Goal: Book appointment/travel/reservation

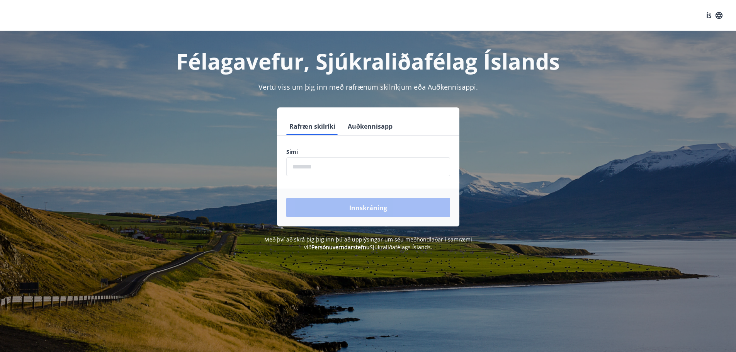
click at [329, 166] on input "phone" at bounding box center [368, 166] width 164 height 19
type input "********"
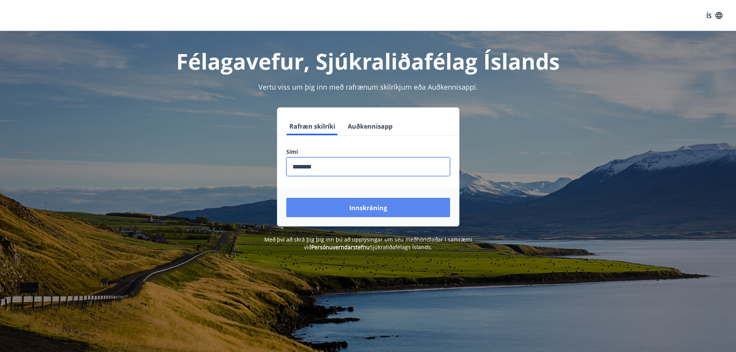
click at [383, 206] on font "Innskráning" at bounding box center [368, 208] width 38 height 8
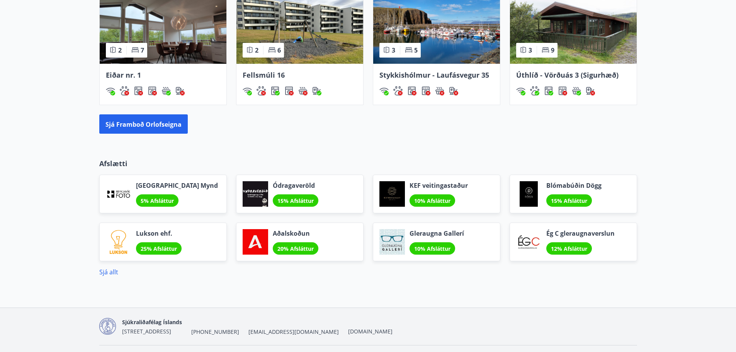
scroll to position [579, 0]
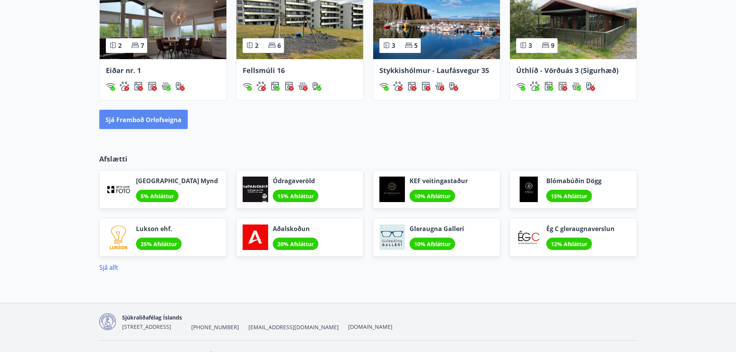
click at [171, 114] on button "Sjá framboð orlofseigna" at bounding box center [143, 119] width 88 height 19
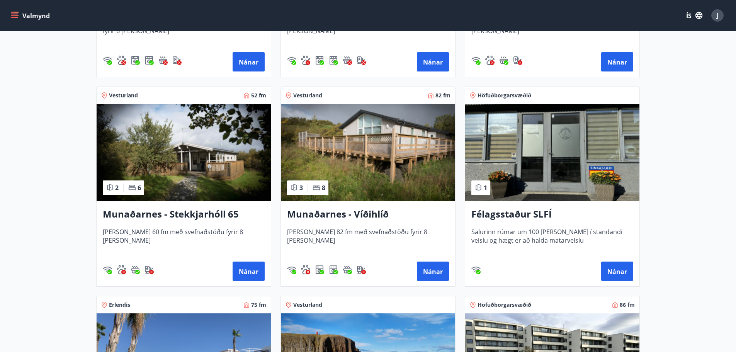
scroll to position [77, 0]
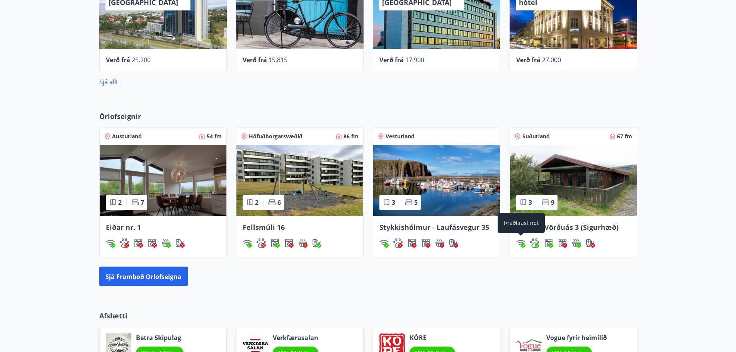
scroll to position [406, 0]
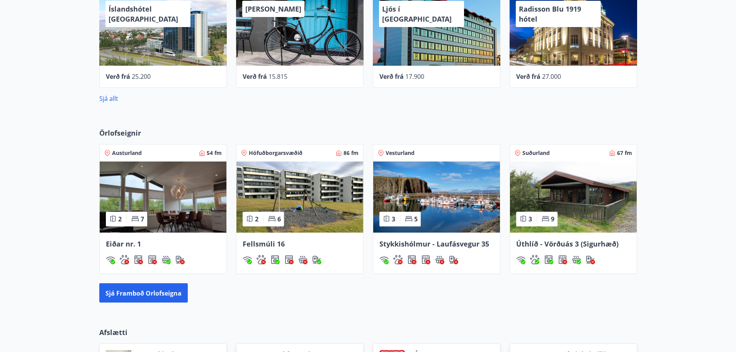
click at [327, 188] on img at bounding box center [299, 196] width 127 height 71
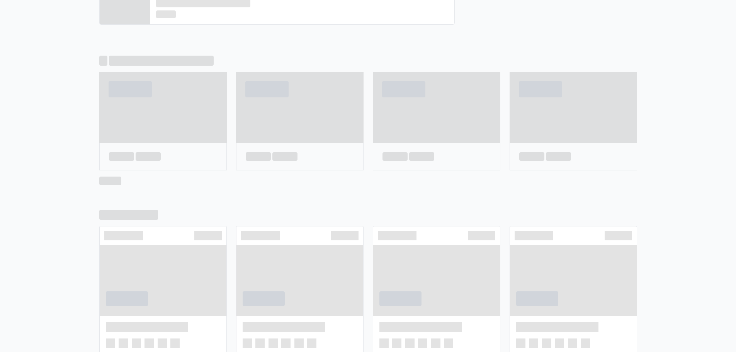
scroll to position [441, 0]
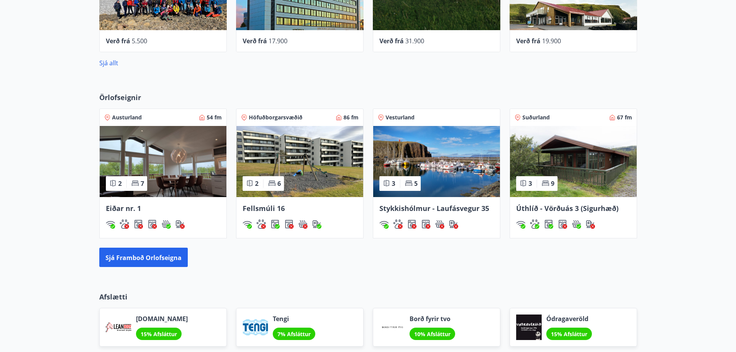
click at [277, 119] on font "Höfuðborgarsvæðið" at bounding box center [276, 117] width 54 height 7
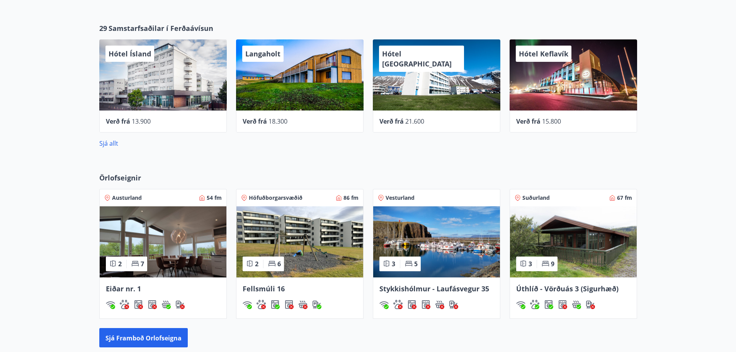
scroll to position [91, 0]
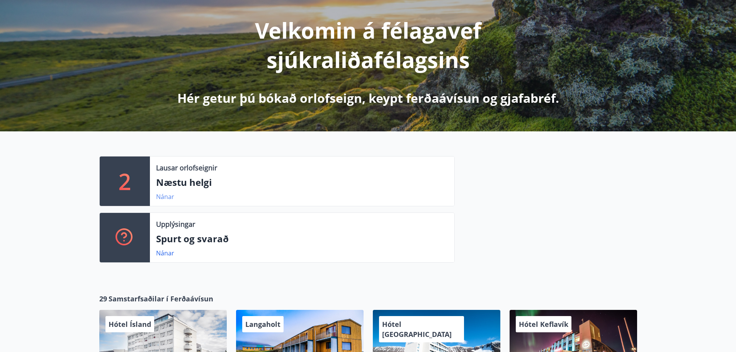
click at [167, 195] on font "Nánar" at bounding box center [165, 196] width 18 height 8
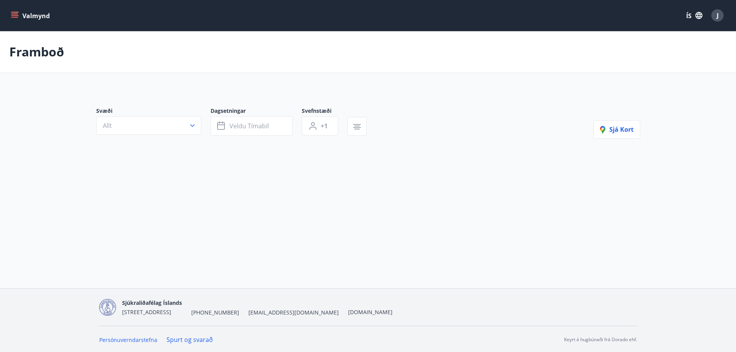
type input "*"
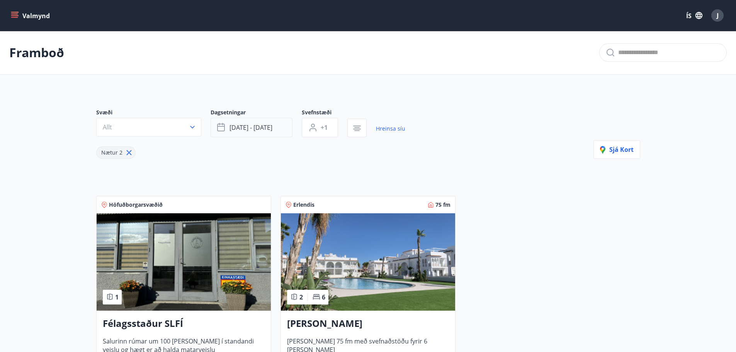
click at [263, 122] on button "[DATE] - [DATE]" at bounding box center [251, 127] width 82 height 19
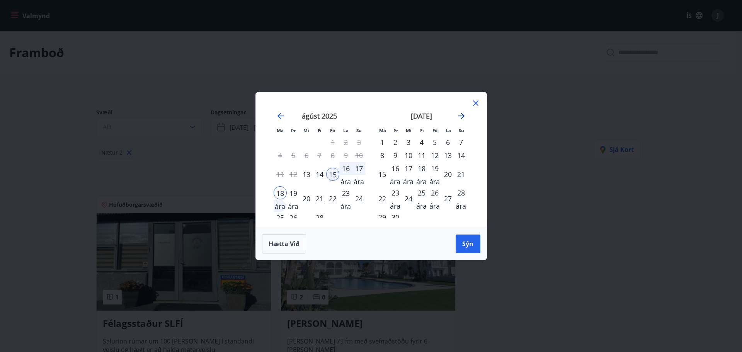
click at [459, 115] on icon "Færðu þig áfram til að skipta yfir í næsta mánuð." at bounding box center [461, 116] width 6 height 6
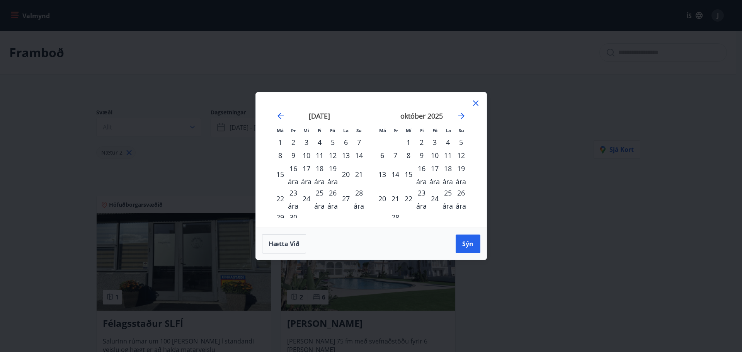
click at [510, 188] on div "Má Þr Mí Fi Fö La Su Má Þr Mí Fi Fö La Su [DATE] 1 2 3 4 5 6 7 8 9 10 11 12 13 …" at bounding box center [371, 176] width 742 height 352
click at [473, 102] on icon at bounding box center [475, 102] width 9 height 9
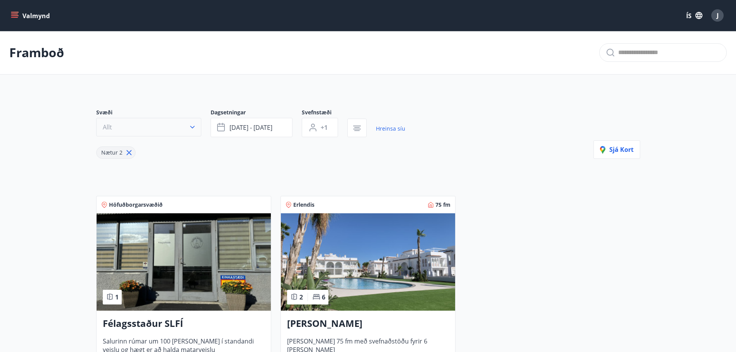
click at [193, 128] on icon "button" at bounding box center [192, 127] width 8 height 8
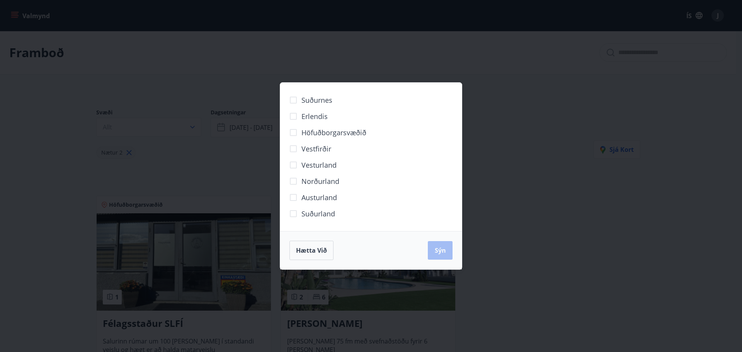
click at [325, 133] on font "Höfuðborgarsvæðið" at bounding box center [333, 132] width 65 height 9
click at [439, 248] on font "Sýn" at bounding box center [440, 250] width 11 height 8
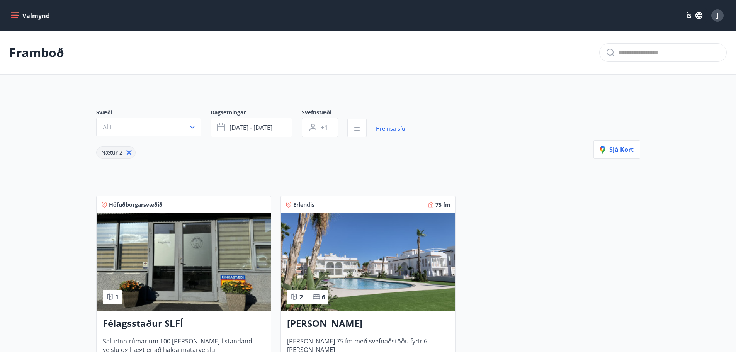
scroll to position [91, 0]
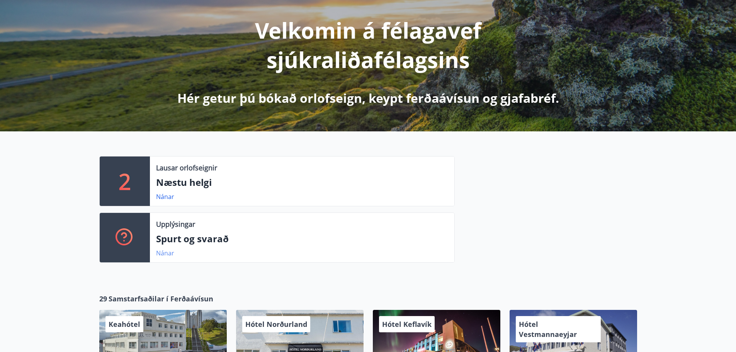
click at [163, 253] on font "Nánar" at bounding box center [165, 253] width 18 height 8
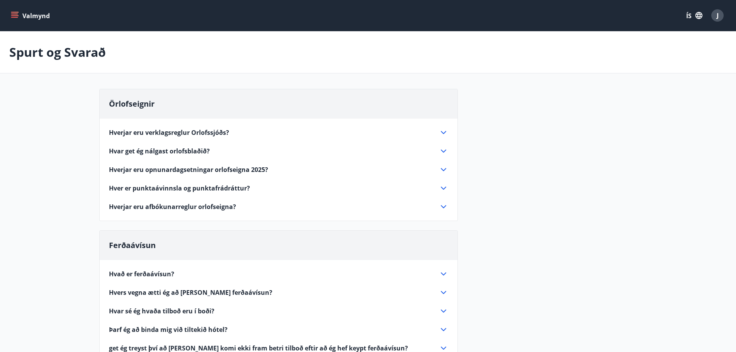
click at [14, 12] on icon "matseðill" at bounding box center [15, 16] width 8 height 8
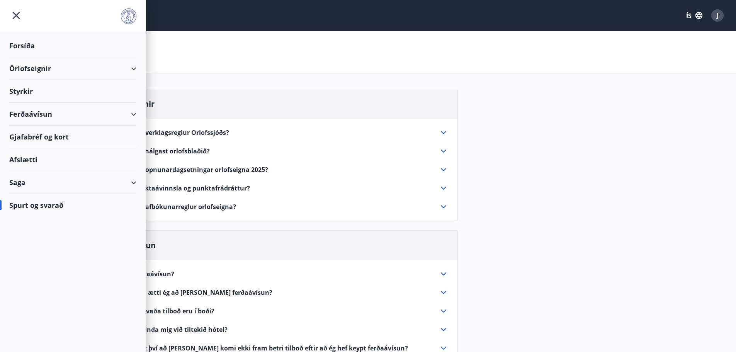
click at [44, 67] on font "Örlofseignir" at bounding box center [30, 68] width 42 height 9
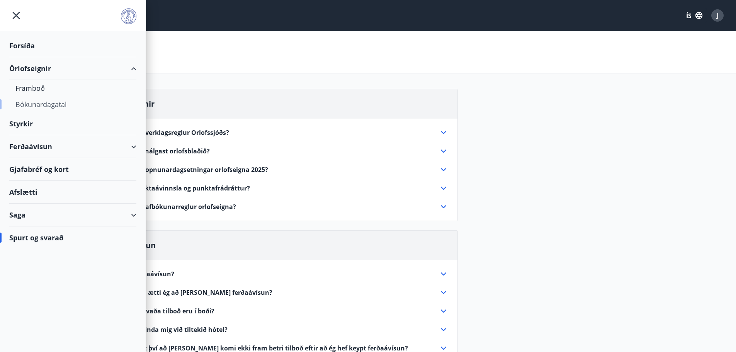
click at [43, 101] on font "Bókunardagatal" at bounding box center [40, 104] width 51 height 9
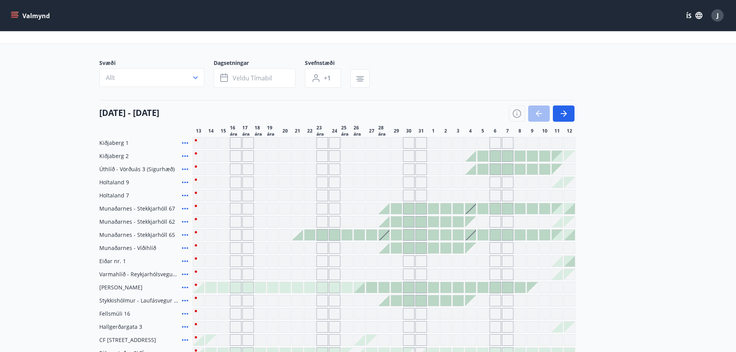
scroll to position [70, 0]
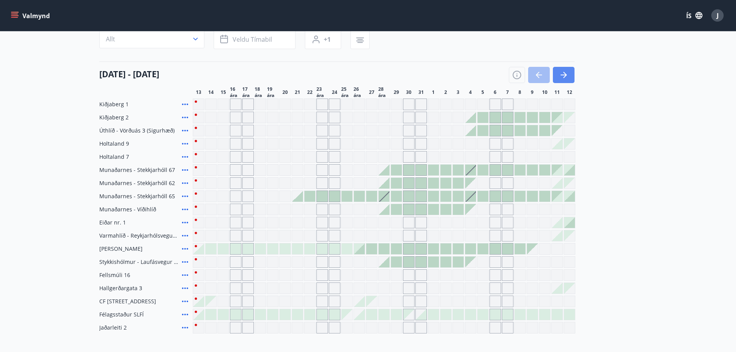
click at [565, 78] on icon "button" at bounding box center [563, 74] width 9 height 9
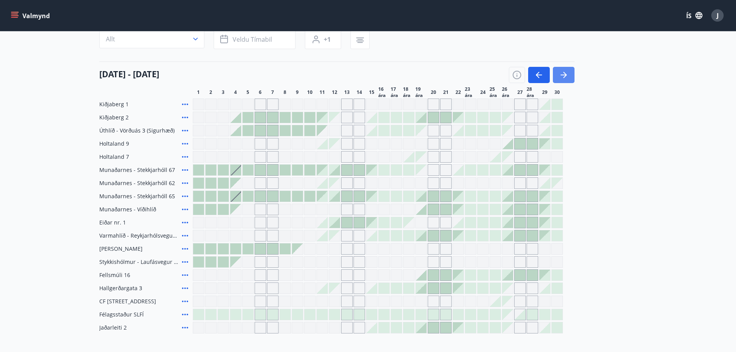
click at [565, 78] on icon "button" at bounding box center [563, 74] width 9 height 9
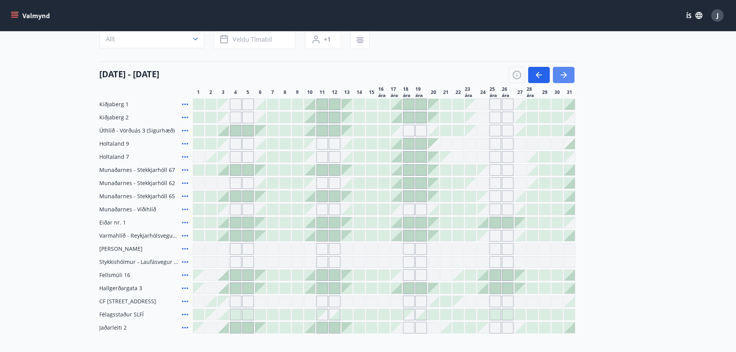
click at [565, 78] on icon "button" at bounding box center [563, 74] width 9 height 9
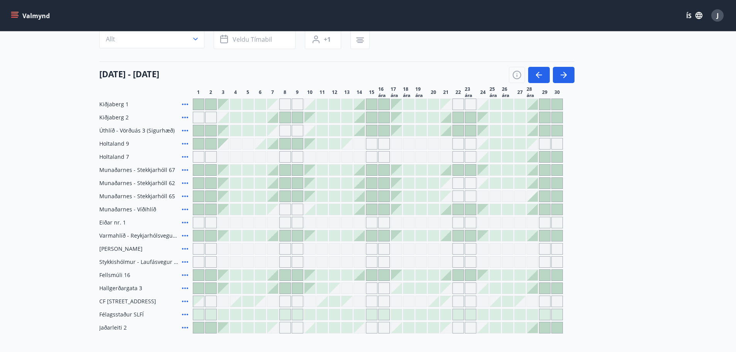
click at [532, 262] on div "Gráir dagar eru ekki bókanlegir" at bounding box center [532, 262] width 12 height 12
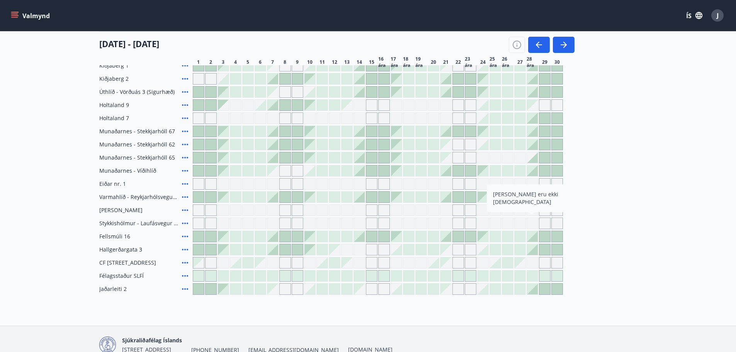
click at [533, 252] on div at bounding box center [532, 249] width 11 height 11
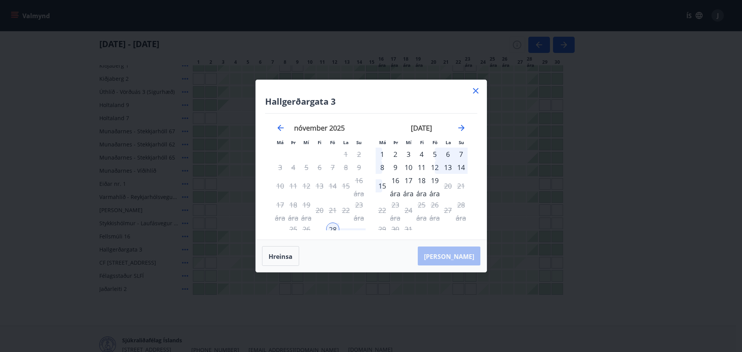
click at [331, 228] on div "28 ára" at bounding box center [332, 228] width 13 height 13
click at [383, 152] on font "1" at bounding box center [382, 153] width 4 height 9
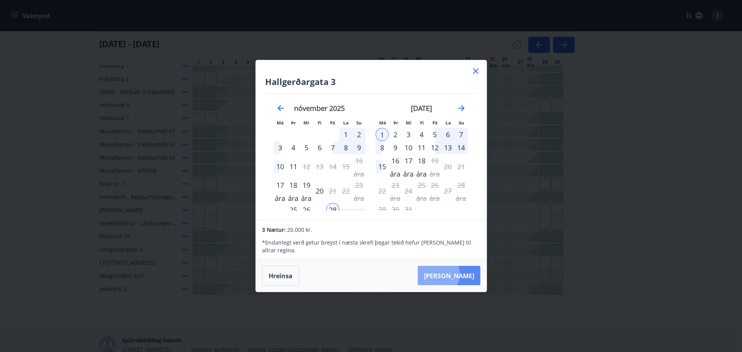
click at [462, 274] on font "[PERSON_NAME]" at bounding box center [449, 276] width 50 height 8
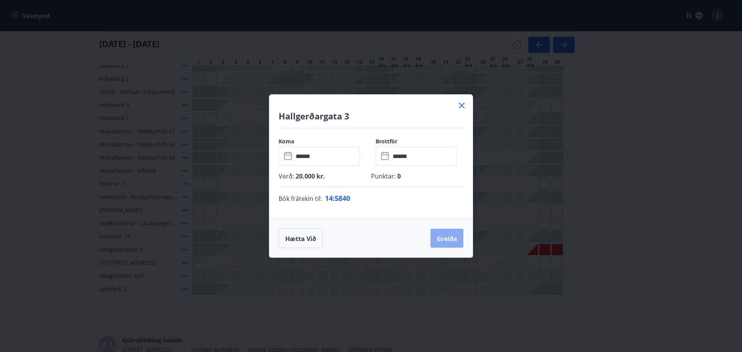
click at [449, 241] on font "Greiða" at bounding box center [446, 238] width 20 height 8
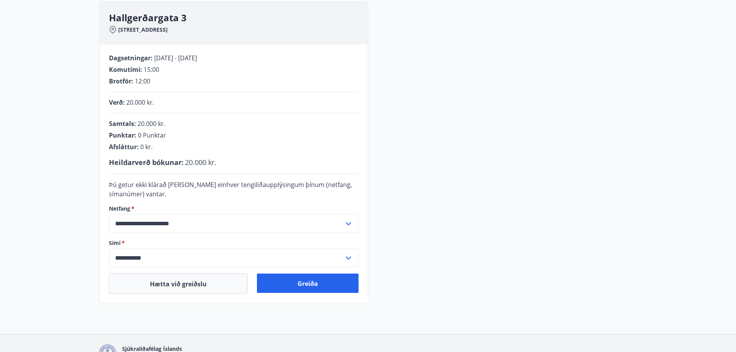
scroll to position [116, 0]
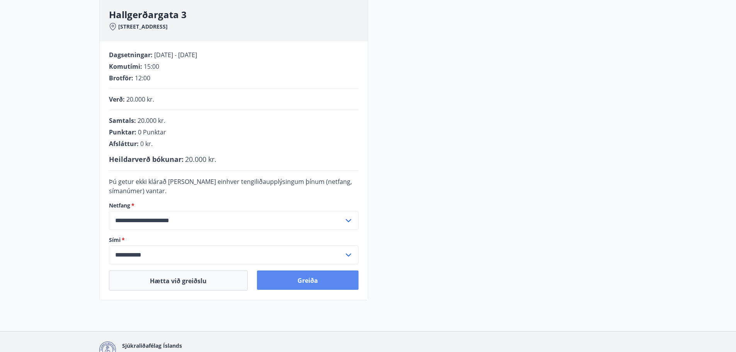
click at [322, 279] on button "Greiða" at bounding box center [308, 279] width 102 height 19
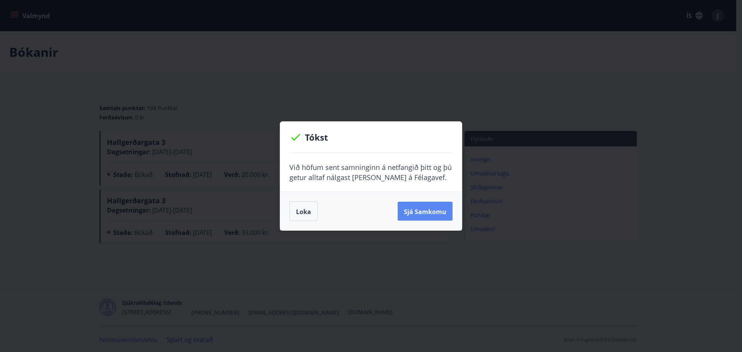
click at [430, 205] on button "Sjá samkomu" at bounding box center [424, 211] width 55 height 19
click at [299, 204] on button "Loka" at bounding box center [303, 211] width 28 height 20
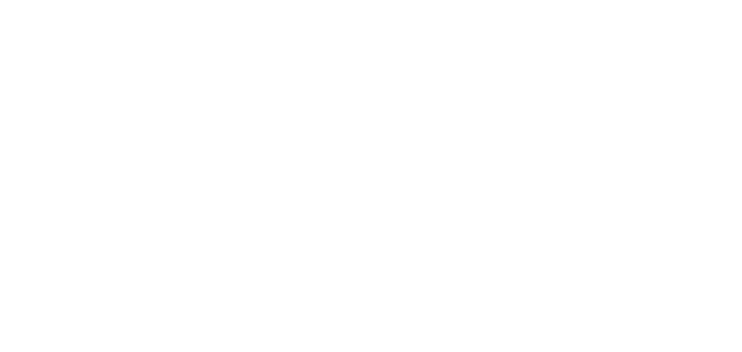
click at [328, 3] on html "Original text Rate this translation Your feedback will be used to help improve …" at bounding box center [371, 1] width 742 height 3
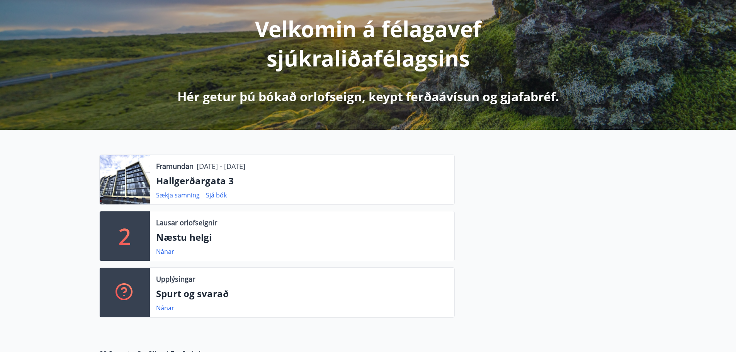
scroll to position [116, 0]
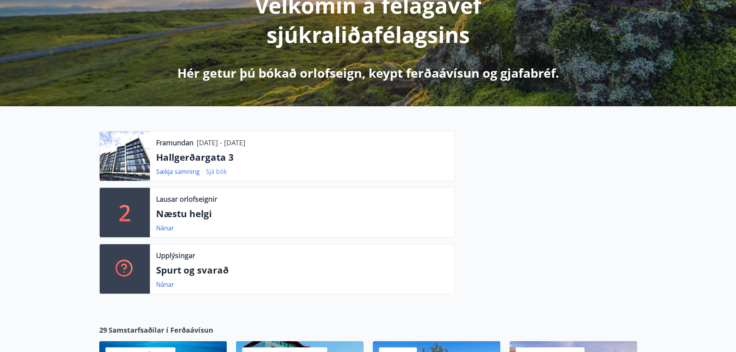
click at [212, 172] on font "Sjá bók" at bounding box center [216, 171] width 21 height 8
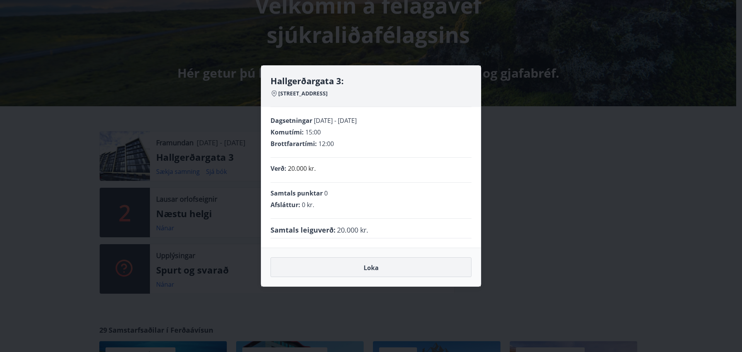
click at [368, 270] on font "Loka" at bounding box center [370, 267] width 15 height 8
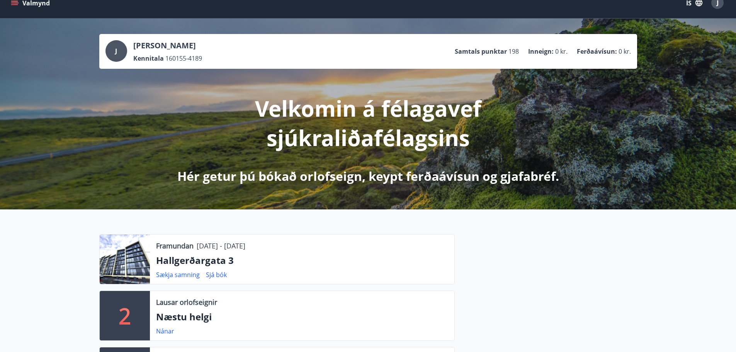
scroll to position [0, 0]
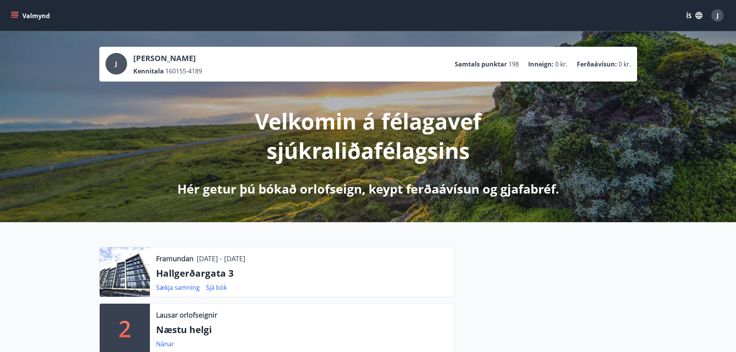
click at [12, 15] on icon "matseðill" at bounding box center [15, 15] width 8 height 1
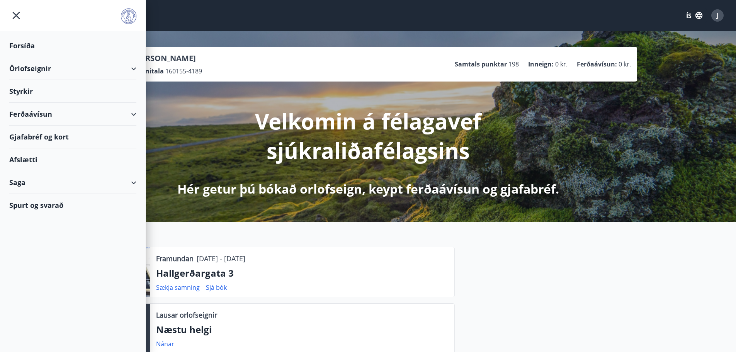
click at [37, 67] on font "Örlofseignir" at bounding box center [30, 68] width 42 height 9
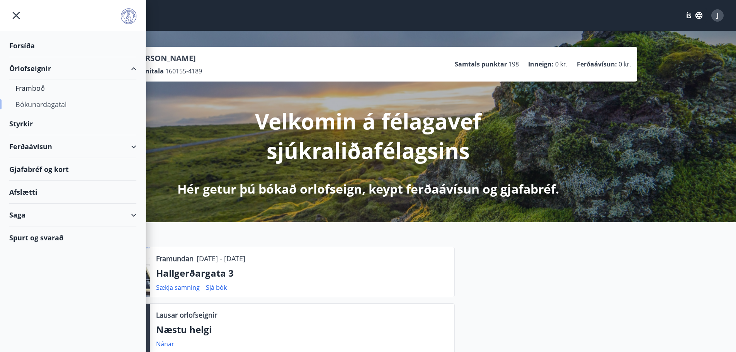
click at [39, 100] on font "Bókunardagatal" at bounding box center [40, 104] width 51 height 9
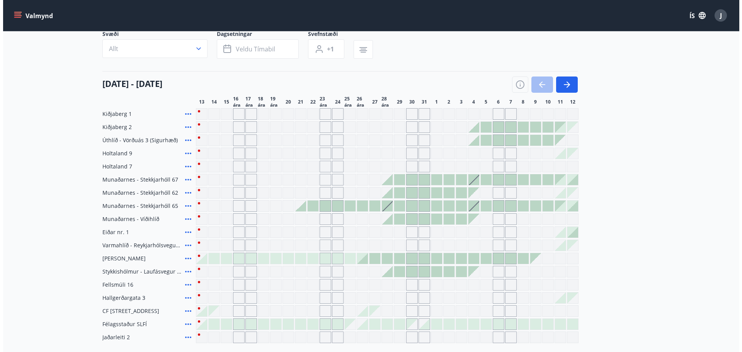
scroll to position [77, 0]
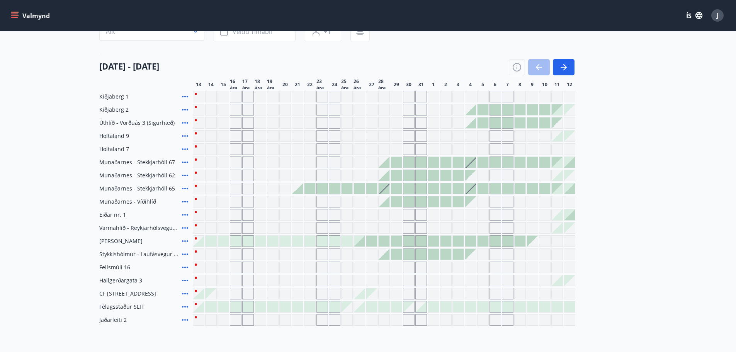
click at [186, 280] on icon at bounding box center [184, 280] width 9 height 9
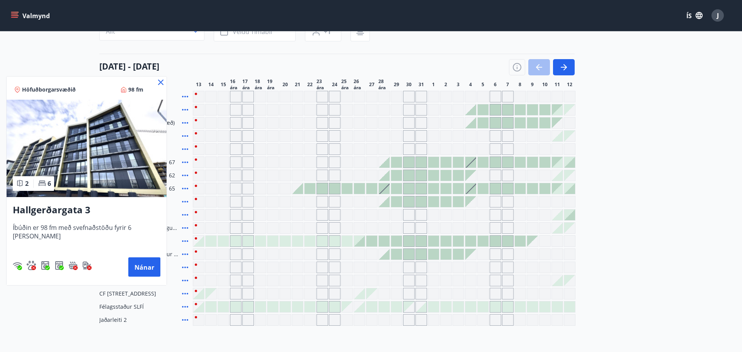
click at [156, 80] on icon at bounding box center [160, 82] width 9 height 9
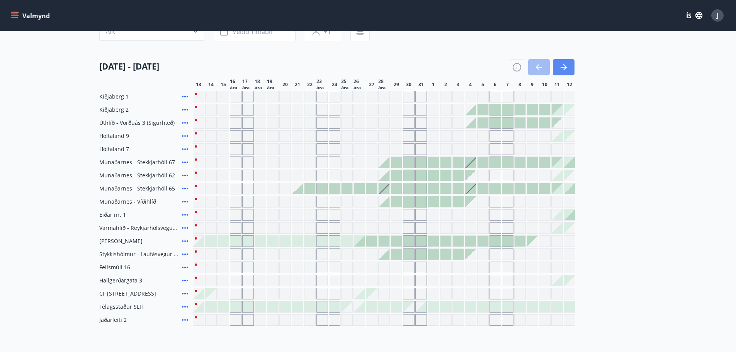
click at [570, 70] on button "button" at bounding box center [564, 67] width 22 height 16
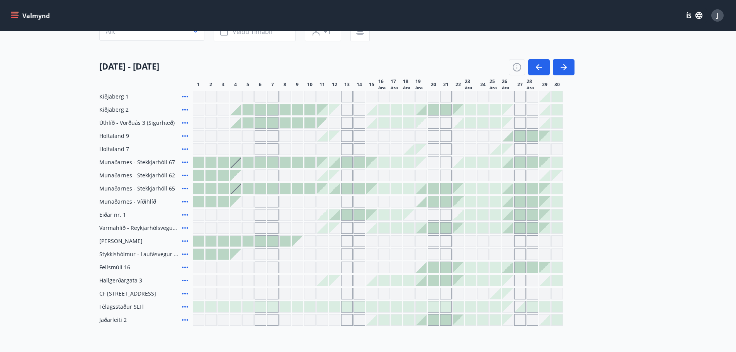
click at [184, 254] on icon at bounding box center [184, 254] width 9 height 9
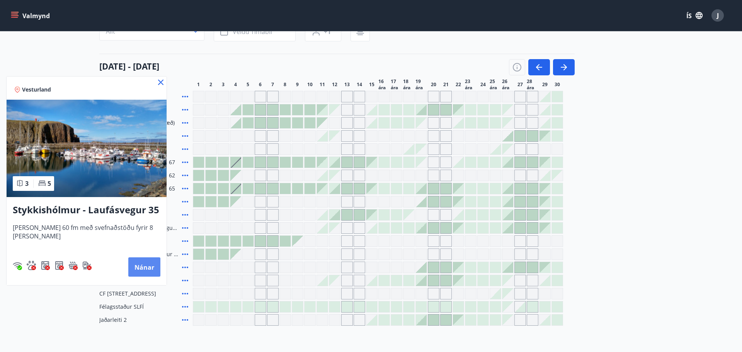
click at [143, 265] on font "Nánar" at bounding box center [144, 267] width 20 height 8
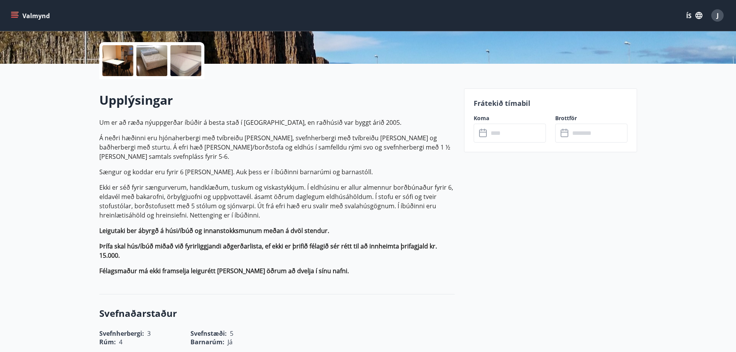
scroll to position [154, 0]
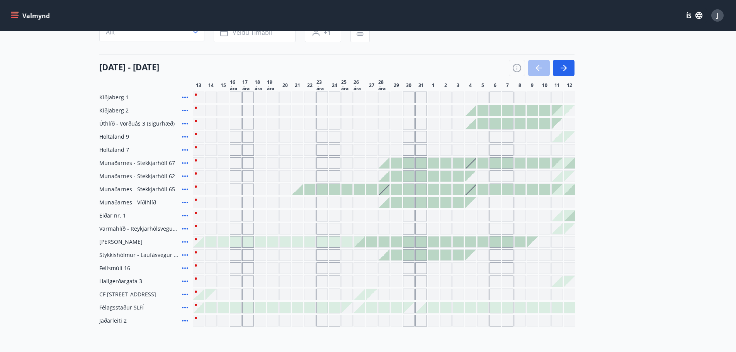
scroll to position [70, 0]
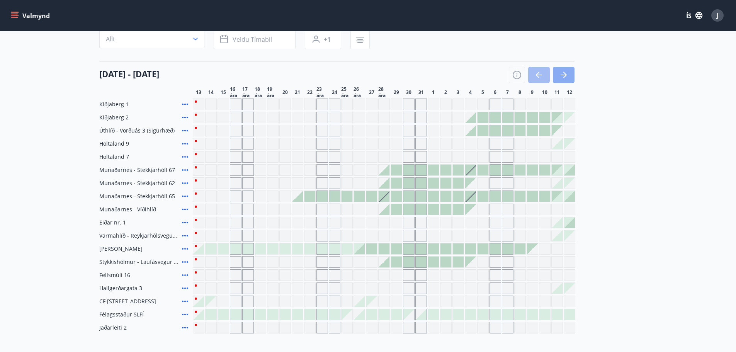
click at [564, 76] on icon "button" at bounding box center [563, 74] width 9 height 9
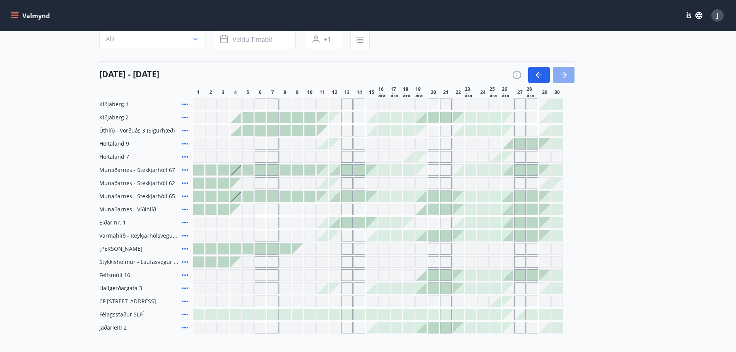
click at [567, 77] on icon "button" at bounding box center [563, 74] width 9 height 9
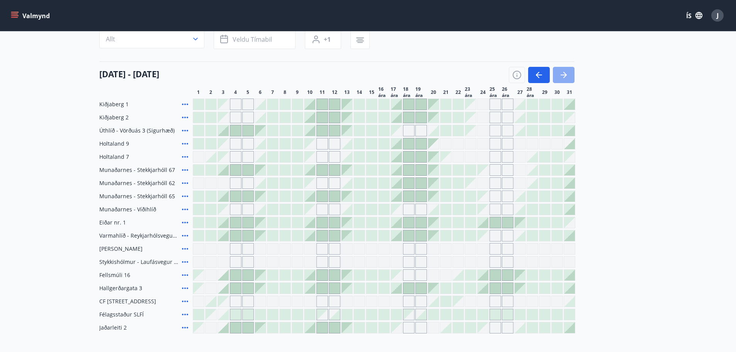
click at [566, 77] on icon "button" at bounding box center [563, 74] width 9 height 9
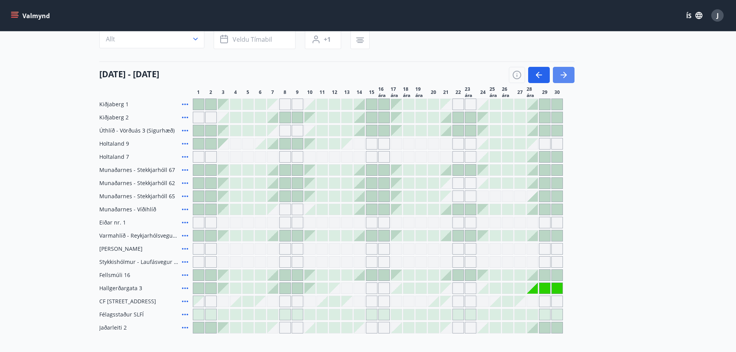
click at [564, 76] on icon "button" at bounding box center [563, 74] width 9 height 9
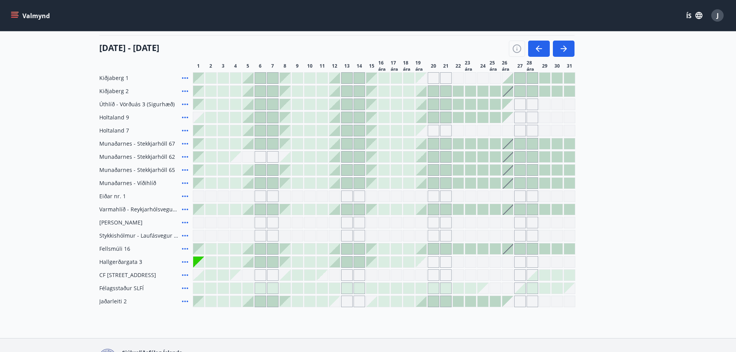
scroll to position [108, 0]
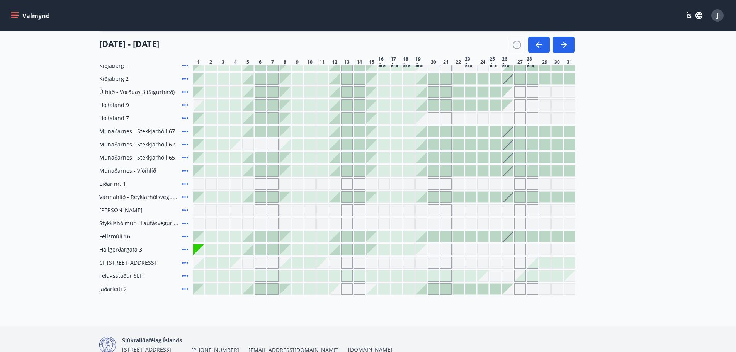
click at [202, 265] on div at bounding box center [198, 262] width 11 height 11
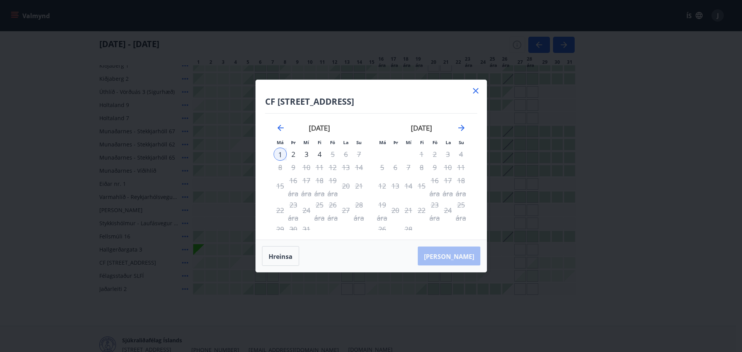
click at [478, 90] on icon at bounding box center [475, 90] width 9 height 9
